Goal: Find specific page/section: Find specific page/section

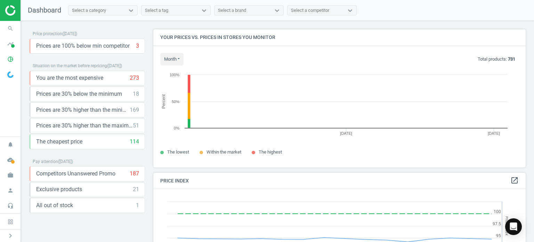
scroll to position [171, 378]
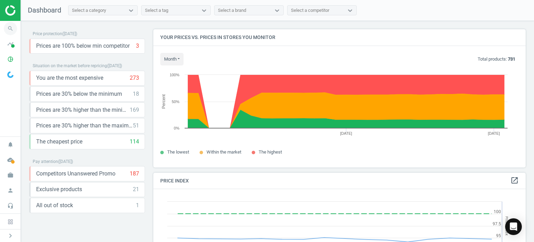
click at [10, 33] on icon "search" at bounding box center [10, 28] width 13 height 13
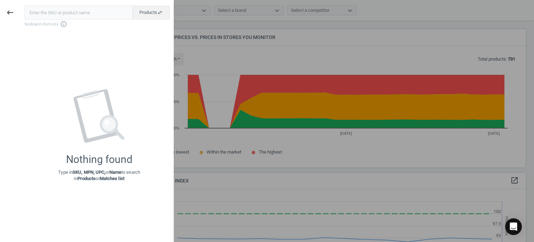
click at [17, 18] on div "keyboard_backspace" at bounding box center [10, 13] width 20 height 16
click at [13, 13] on icon "keyboard_backspace" at bounding box center [10, 12] width 8 height 8
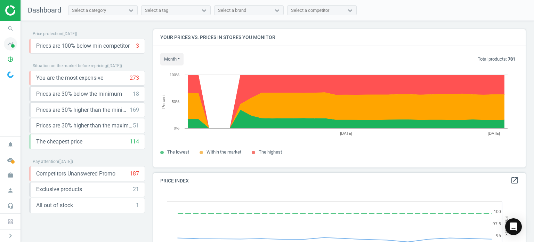
click at [9, 42] on icon "timeline" at bounding box center [10, 43] width 13 height 13
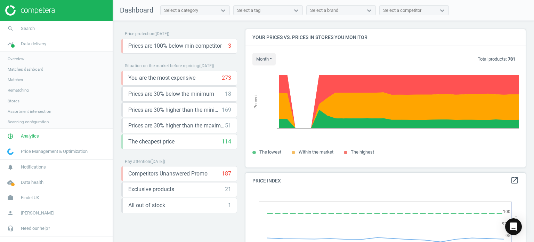
scroll to position [3, 3]
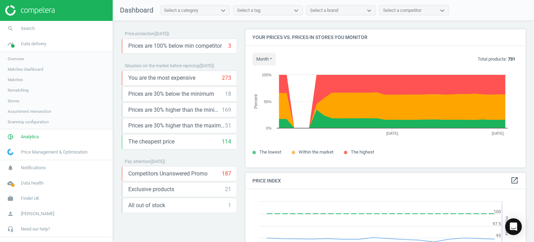
click at [18, 79] on span "Matches" at bounding box center [15, 80] width 15 height 6
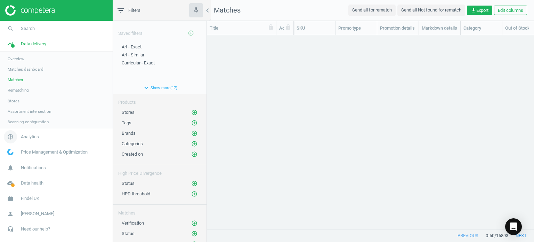
scroll to position [6, 6]
click at [27, 137] on span "Analytics" at bounding box center [30, 137] width 18 height 6
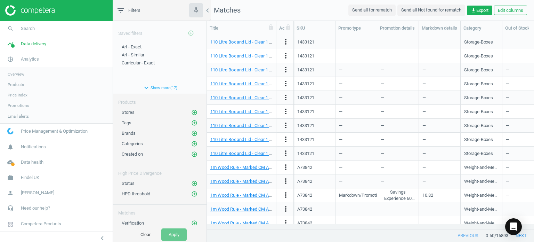
click at [18, 86] on span "Products" at bounding box center [16, 85] width 16 height 6
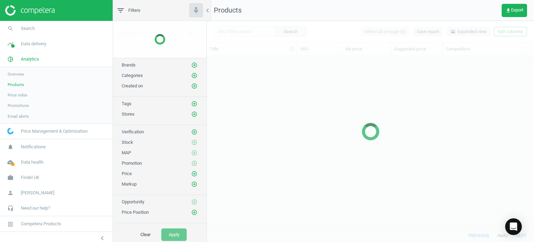
scroll to position [162, 322]
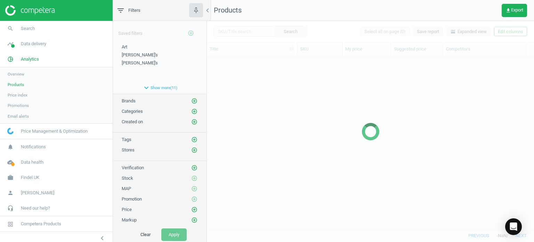
click at [231, 32] on div at bounding box center [370, 131] width 327 height 221
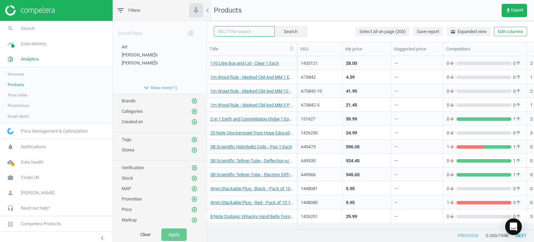
click at [230, 36] on input "text" at bounding box center [244, 31] width 61 height 10
type input "140378"
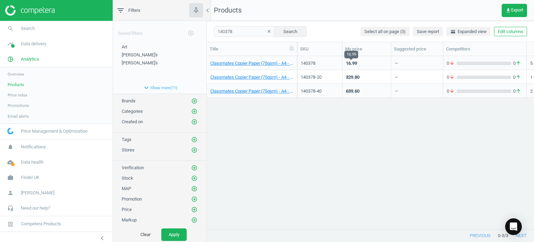
click at [355, 63] on div "16.99" at bounding box center [351, 63] width 11 height 6
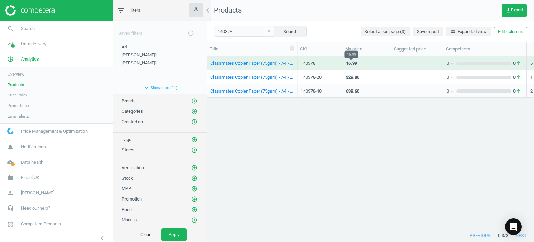
click at [355, 65] on div "16.99" at bounding box center [351, 63] width 11 height 6
click at [352, 66] on div "16.99" at bounding box center [351, 63] width 11 height 6
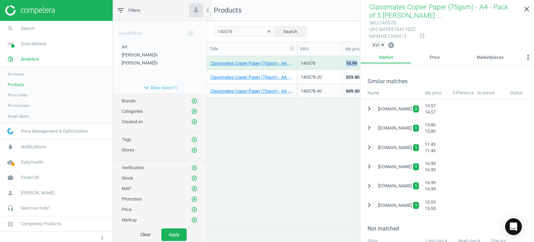
scroll to position [174, 0]
